Goal: Task Accomplishment & Management: Manage account settings

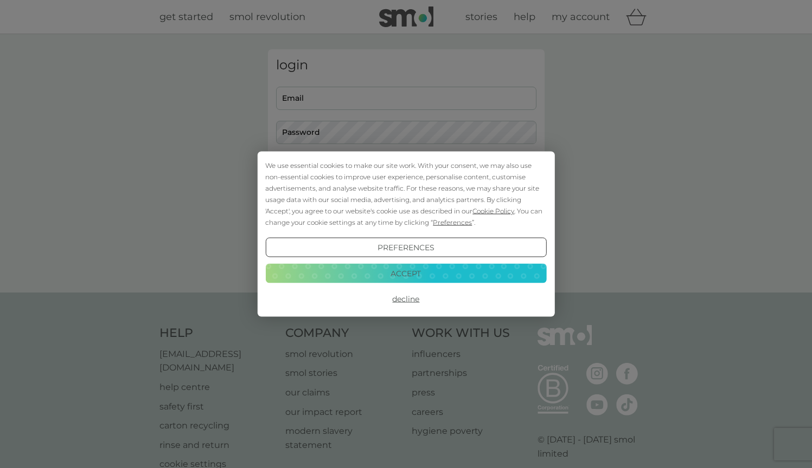
click at [434, 279] on button "Accept" at bounding box center [405, 273] width 281 height 20
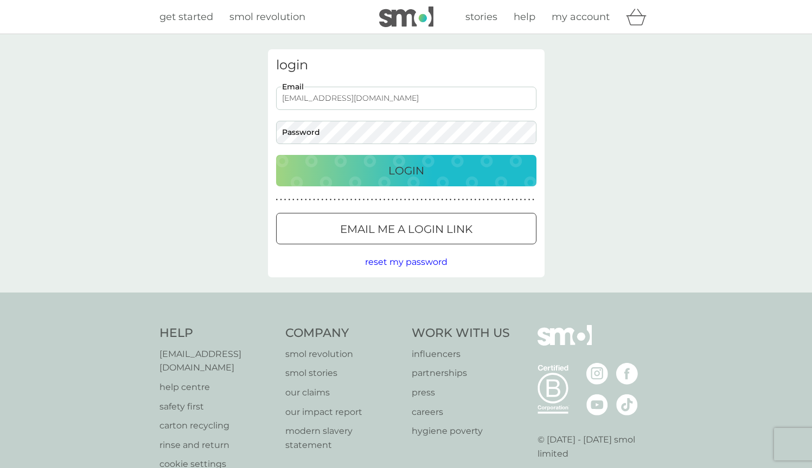
type input "[EMAIL_ADDRESS][DOMAIN_NAME]"
click at [406, 170] on button "Login" at bounding box center [406, 170] width 260 height 31
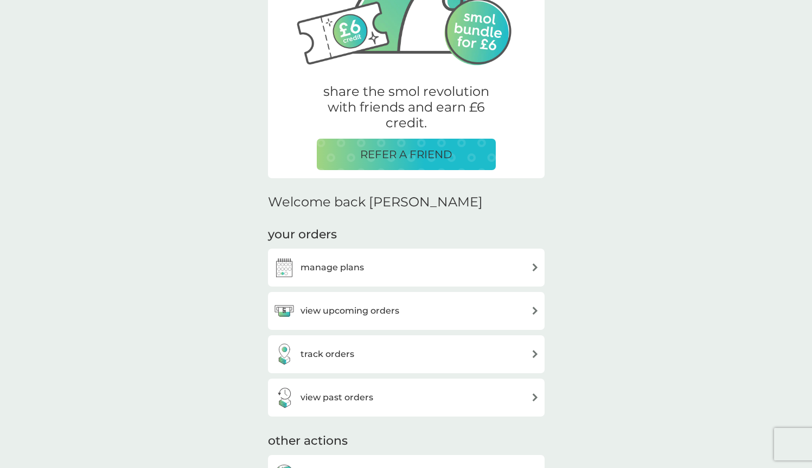
scroll to position [159, 0]
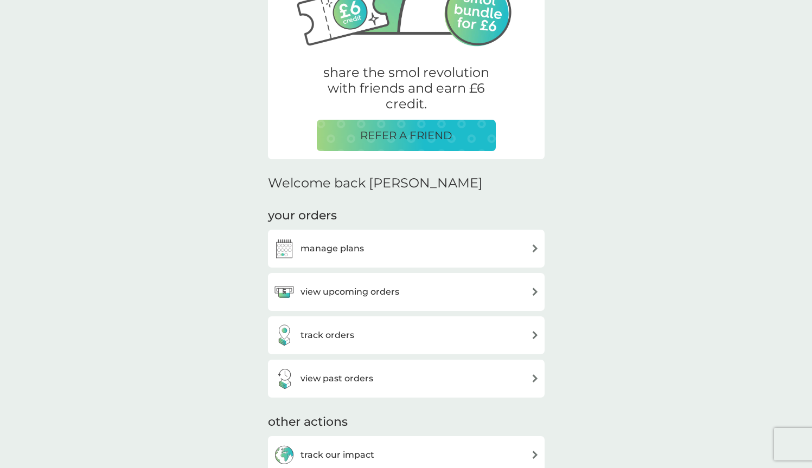
click at [458, 246] on div "manage plans" at bounding box center [406, 249] width 266 height 22
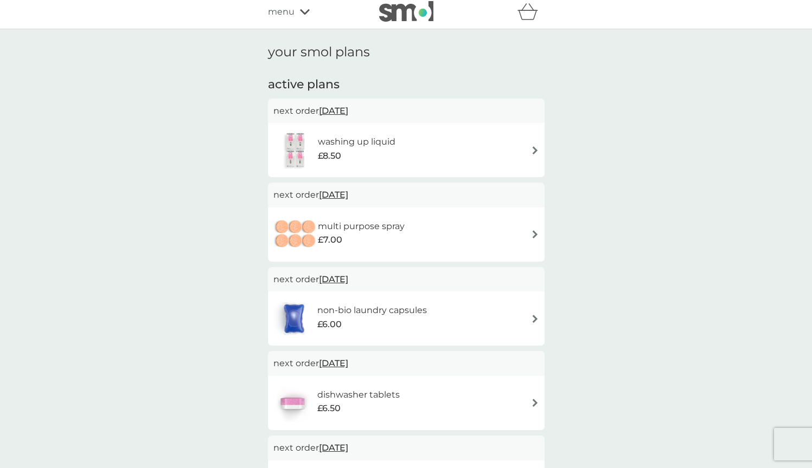
scroll to position [18, 0]
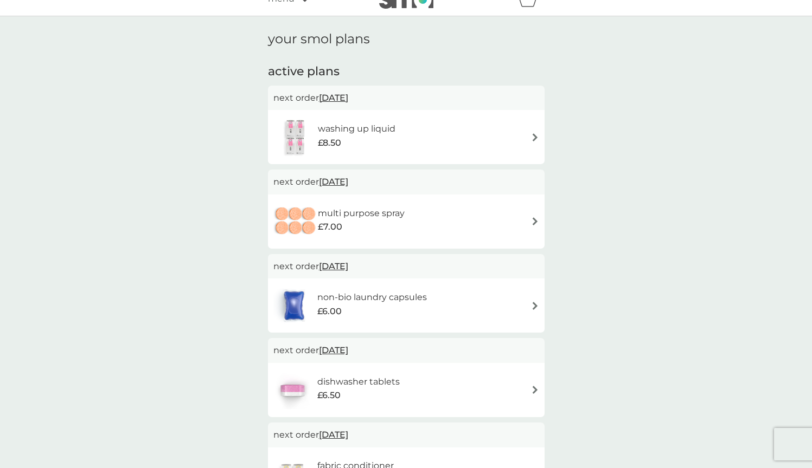
click at [524, 139] on div "washing up liquid £8.50" at bounding box center [406, 137] width 266 height 38
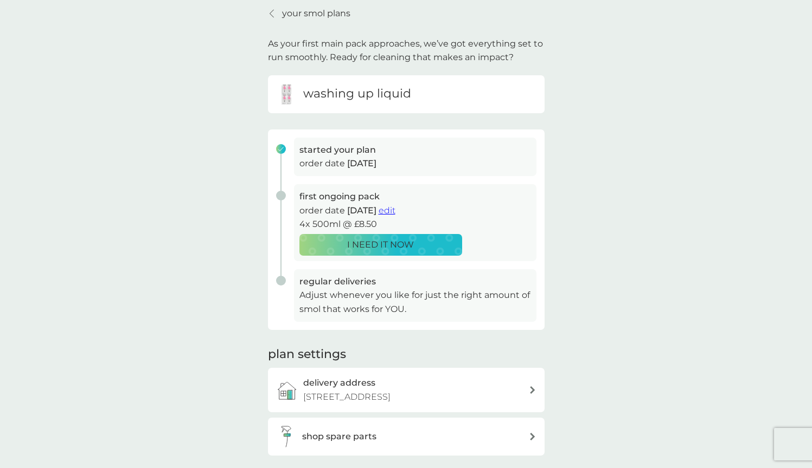
scroll to position [44, 0]
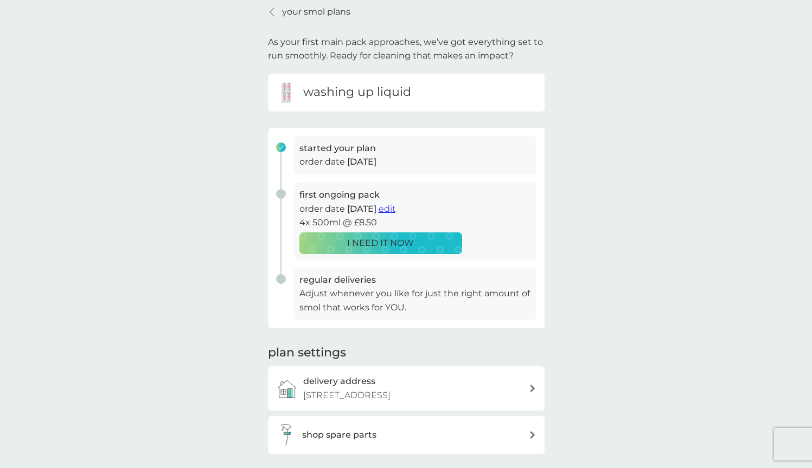
click at [395, 205] on span "edit" at bounding box center [386, 209] width 17 height 10
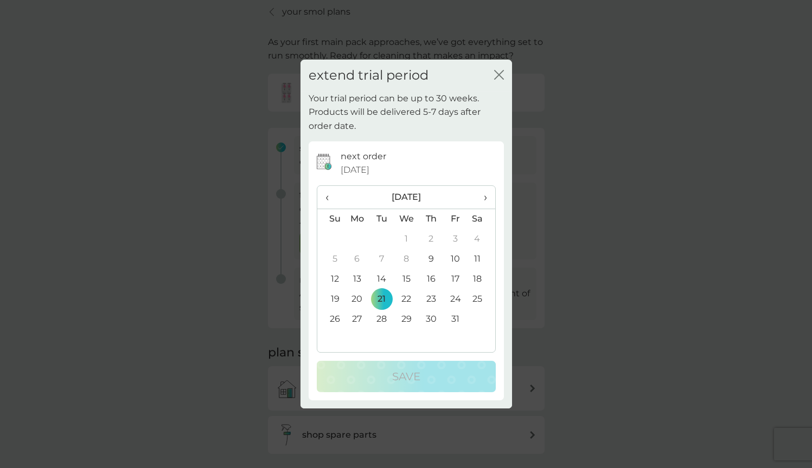
click at [497, 76] on icon "close" at bounding box center [499, 75] width 10 height 10
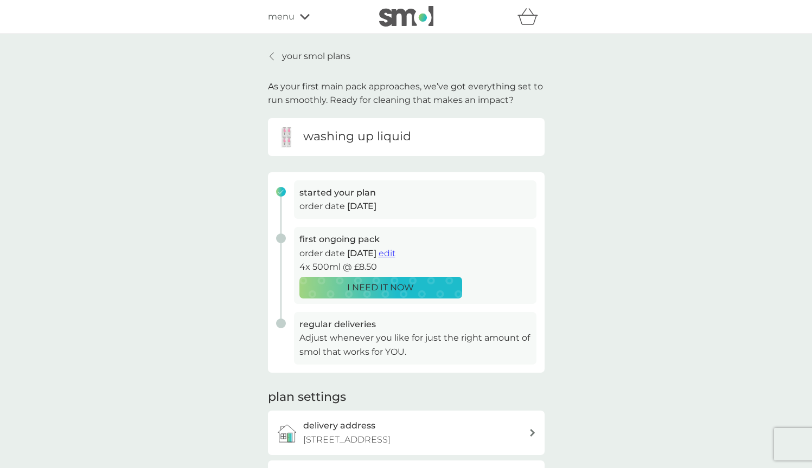
scroll to position [0, 0]
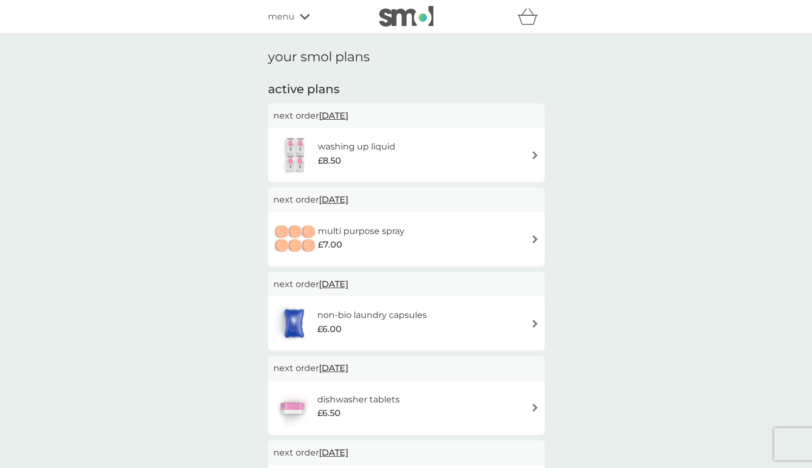
click at [297, 18] on div "menu" at bounding box center [314, 17] width 92 height 14
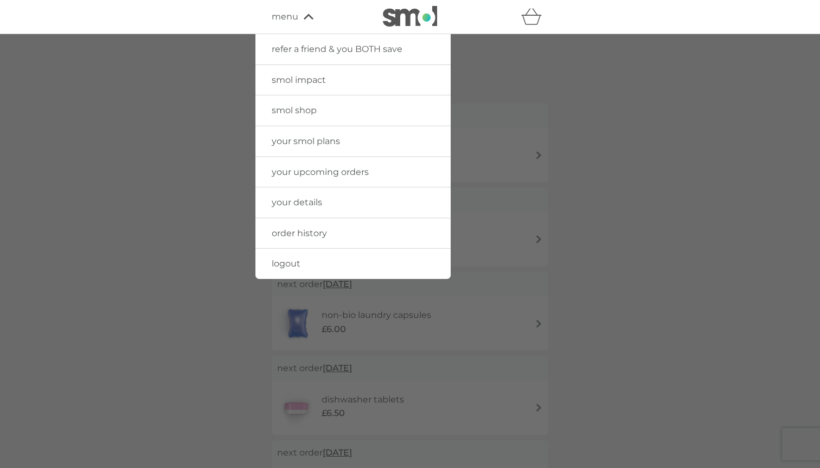
click at [651, 137] on div at bounding box center [410, 268] width 820 height 468
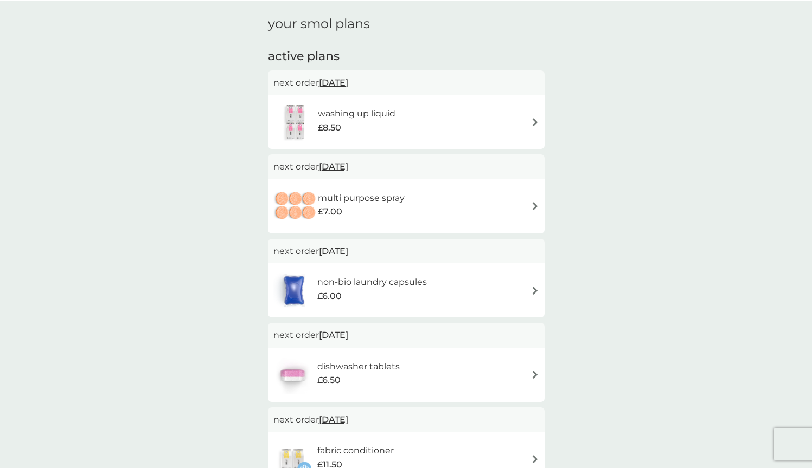
scroll to position [34, 0]
